Goal: Task Accomplishment & Management: Manage account settings

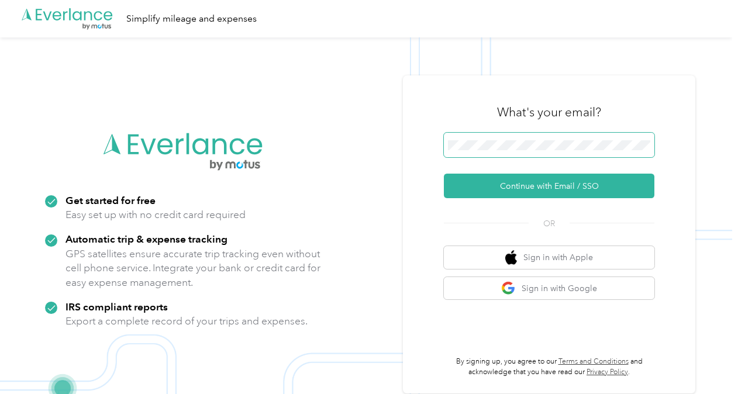
click at [475, 139] on span at bounding box center [549, 145] width 210 height 25
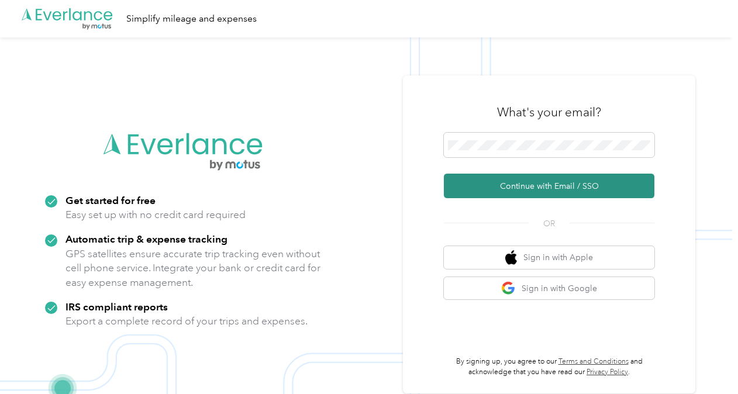
click at [508, 188] on button "Continue with Email / SSO" at bounding box center [549, 186] width 210 height 25
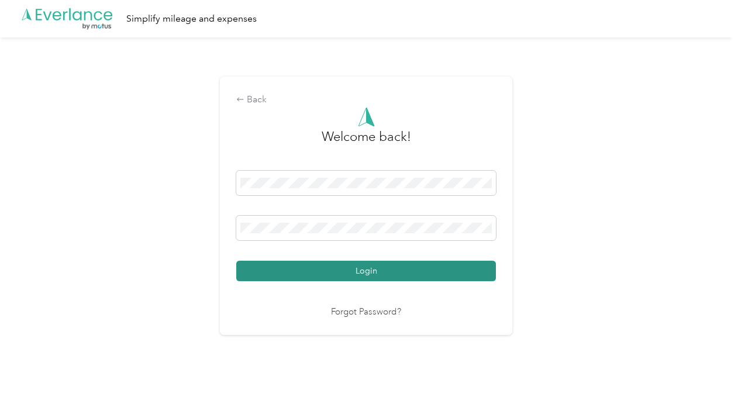
click at [359, 271] on button "Login" at bounding box center [365, 271] width 259 height 20
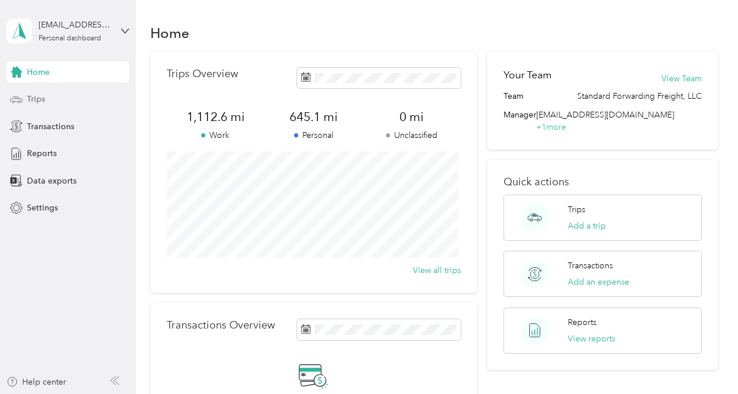
click at [34, 98] on span "Trips" at bounding box center [36, 99] width 18 height 12
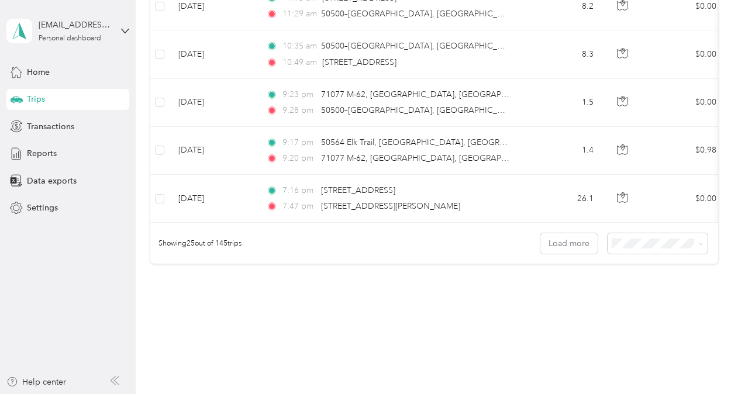
scroll to position [1211, 0]
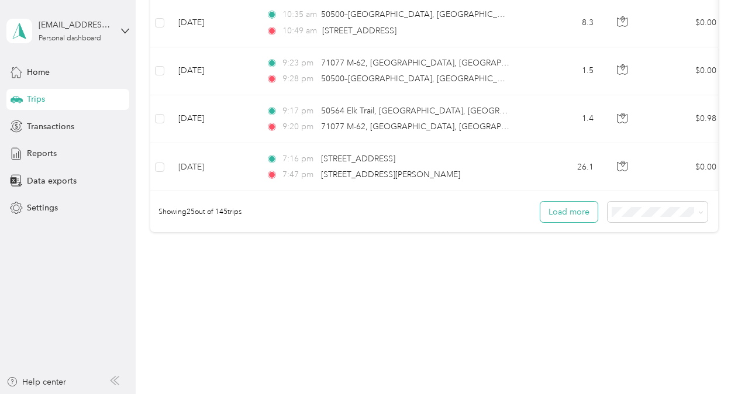
click at [560, 210] on button "Load more" at bounding box center [568, 212] width 57 height 20
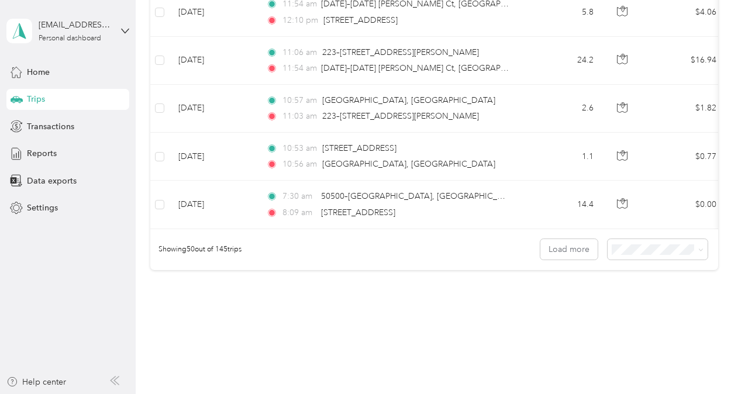
scroll to position [2408, 0]
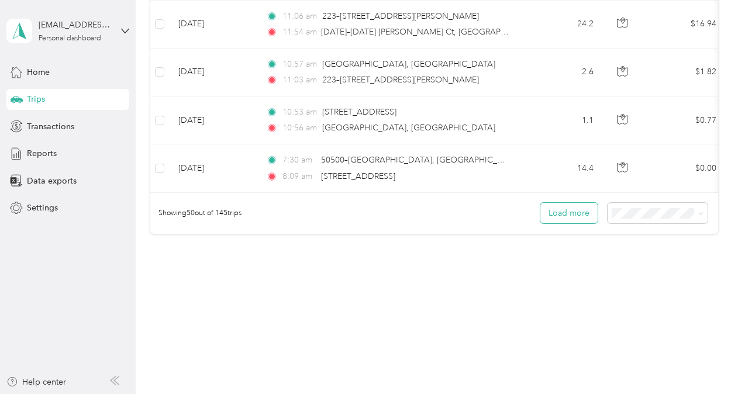
click at [565, 213] on button "Load more" at bounding box center [568, 213] width 57 height 20
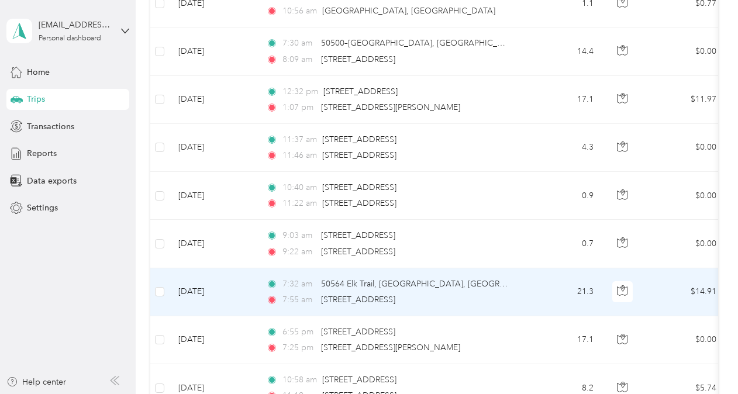
scroll to position [2583, 0]
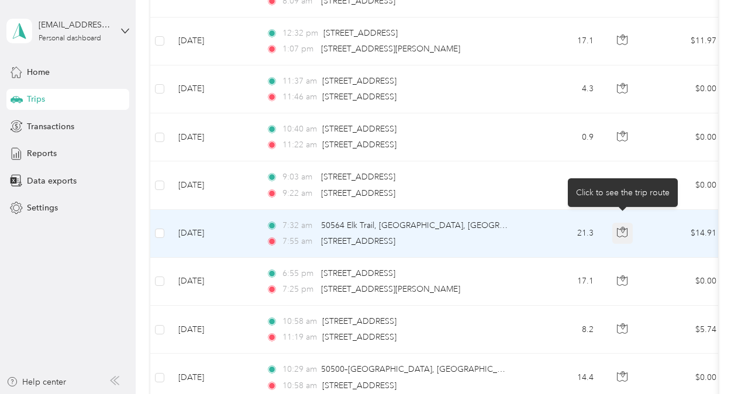
click at [621, 227] on icon "button" at bounding box center [622, 232] width 11 height 11
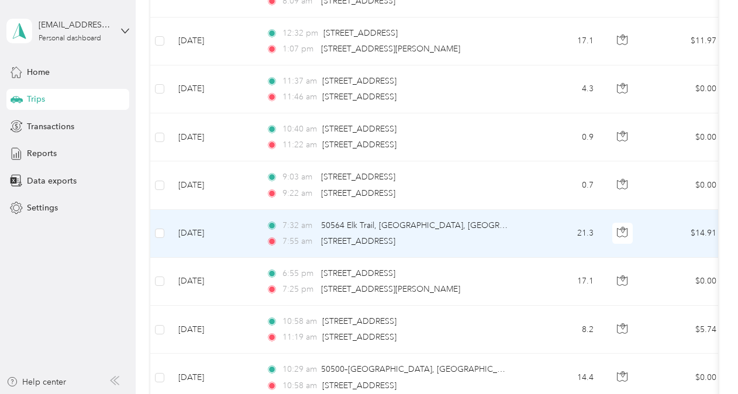
click at [542, 225] on td "21.3" at bounding box center [563, 234] width 77 height 48
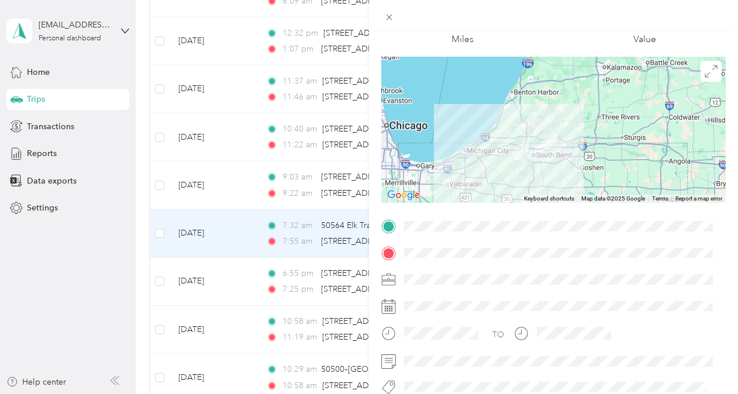
scroll to position [40, 0]
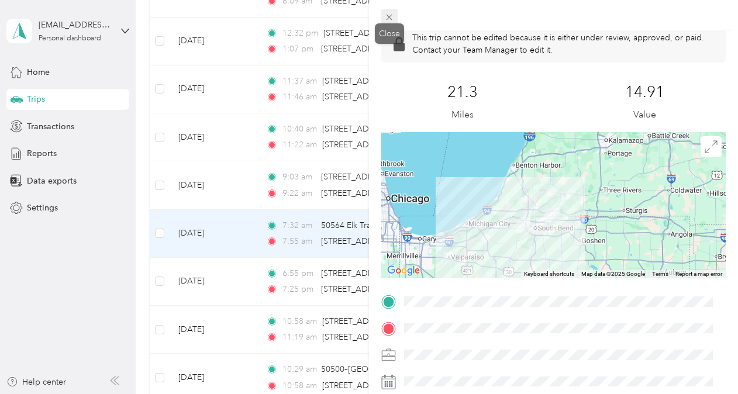
click at [387, 18] on icon at bounding box center [389, 17] width 10 height 10
